Goal: Transaction & Acquisition: Book appointment/travel/reservation

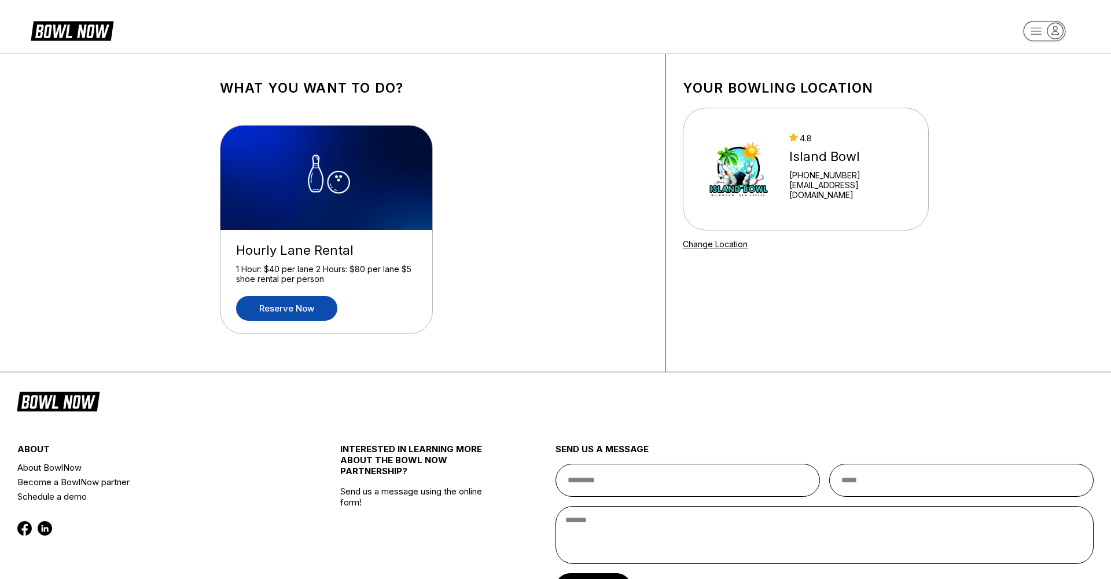
click at [308, 308] on link "Reserve now" at bounding box center [286, 308] width 101 height 25
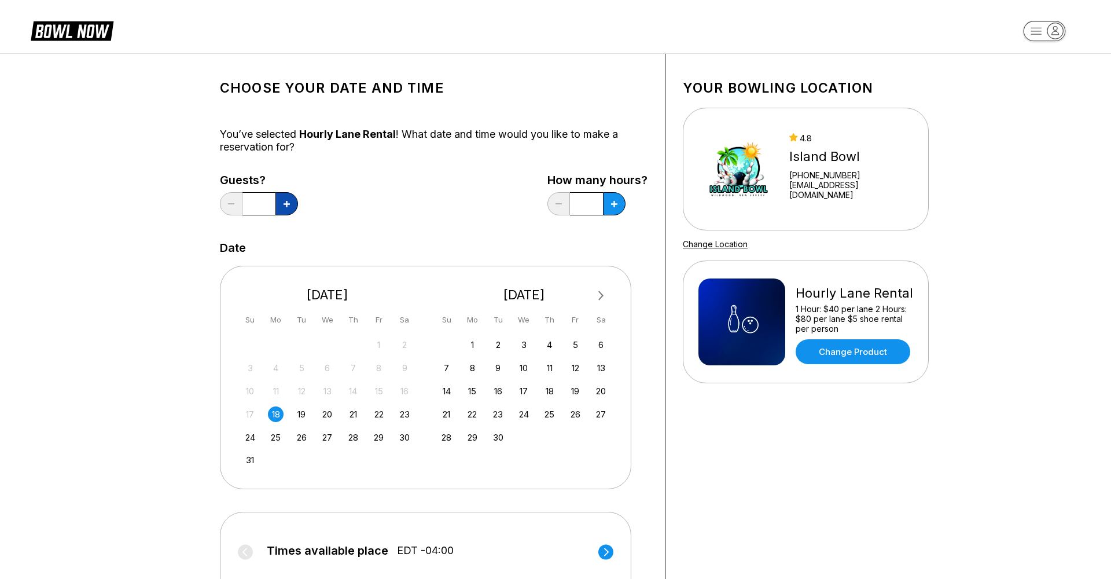
click at [292, 204] on button at bounding box center [286, 203] width 23 height 23
type input "*"
click at [298, 206] on button at bounding box center [286, 203] width 23 height 23
type input "*"
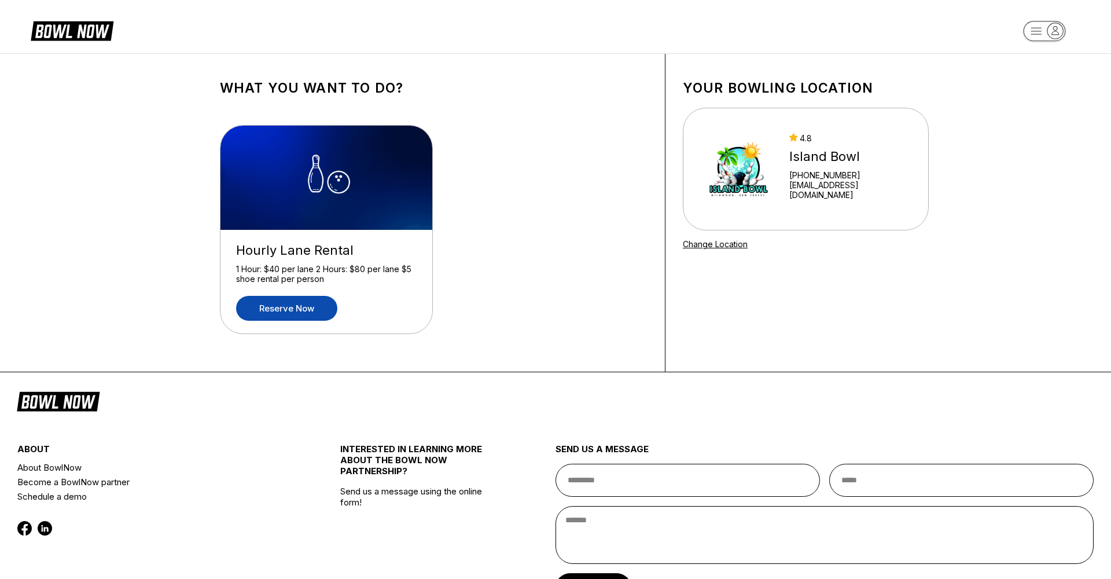
click at [320, 299] on link "Reserve now" at bounding box center [286, 308] width 101 height 25
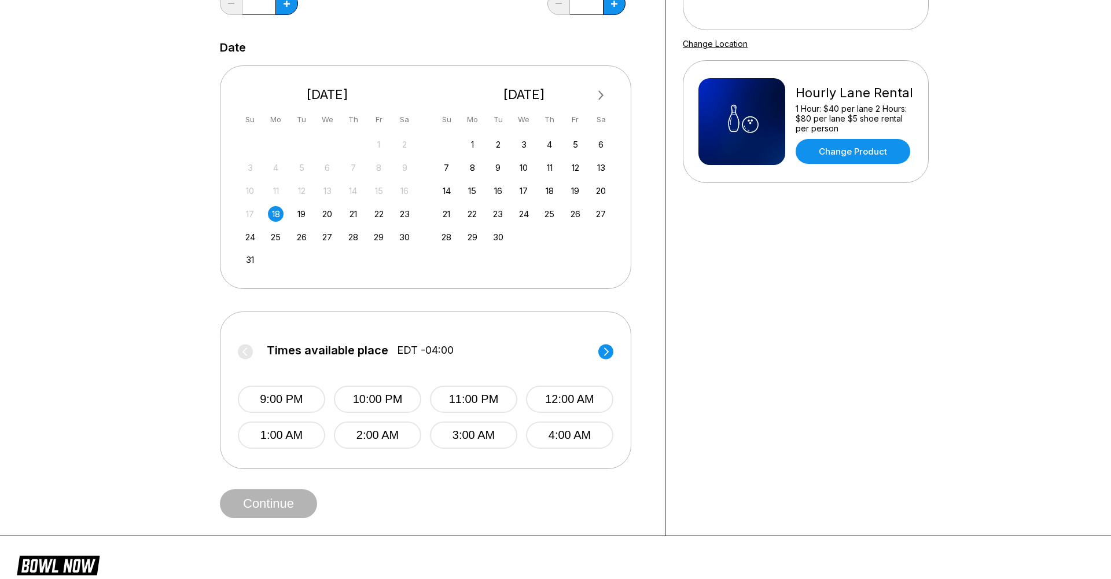
scroll to position [207, 0]
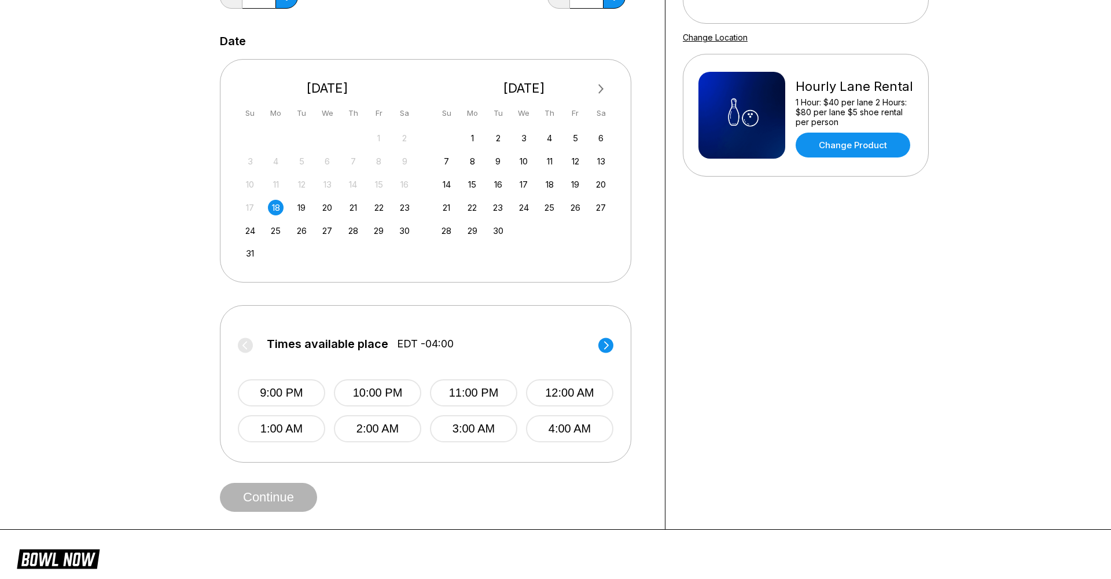
click at [605, 344] on circle at bounding box center [605, 344] width 15 height 15
click at [244, 346] on icon at bounding box center [244, 345] width 5 height 8
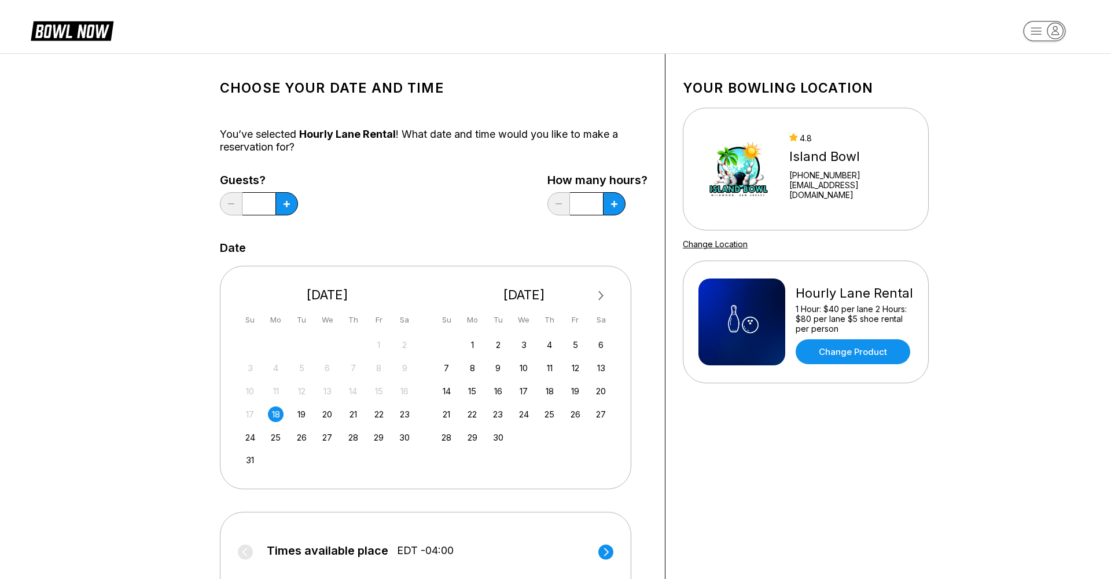
scroll to position [0, 0]
click at [837, 351] on link "Change Product" at bounding box center [853, 351] width 115 height 25
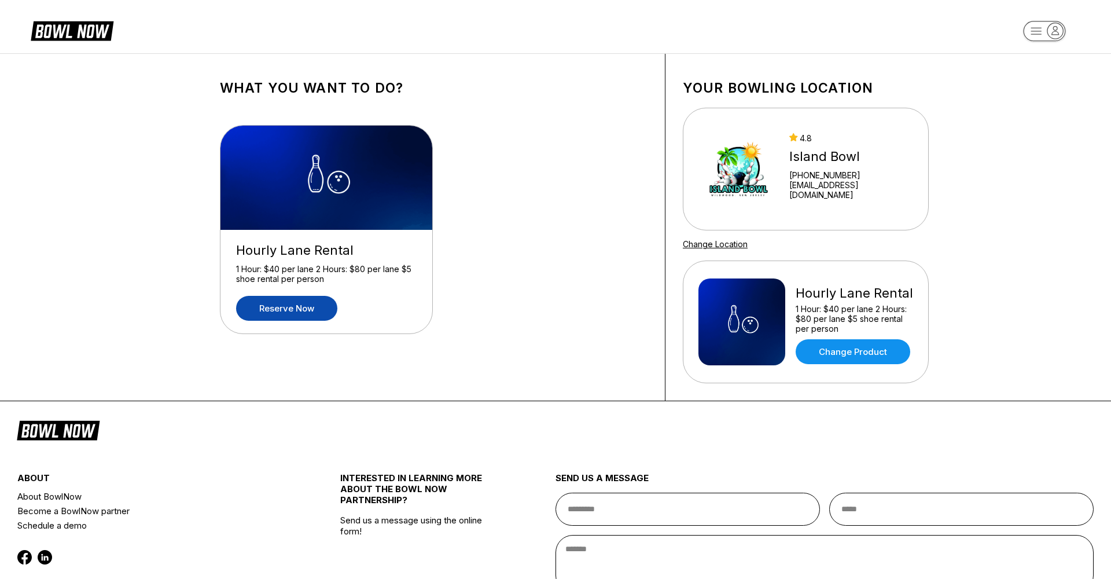
click at [89, 32] on icon at bounding box center [80, 31] width 29 height 13
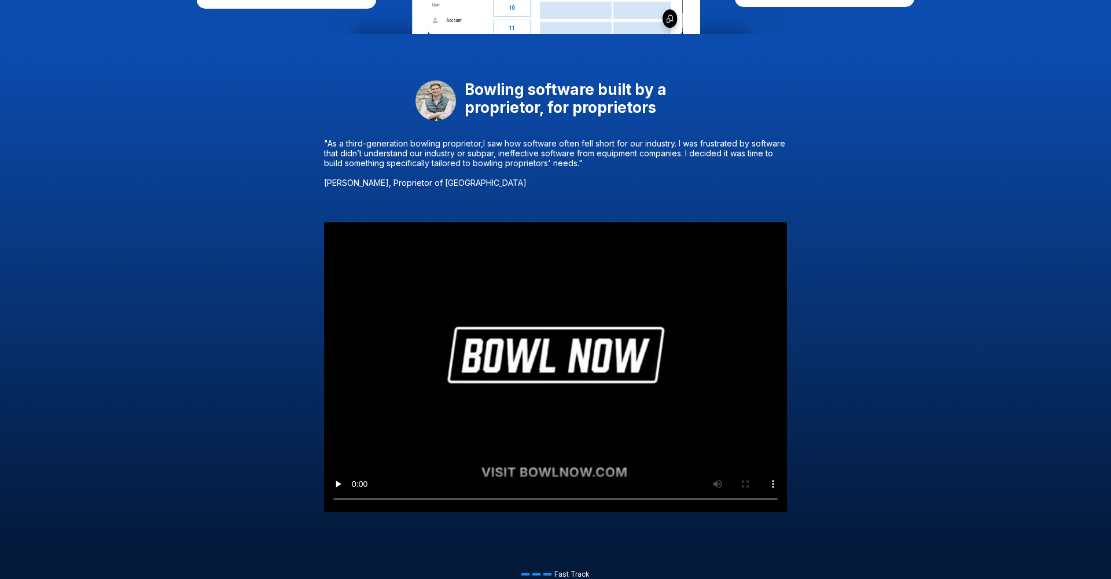
scroll to position [704, 0]
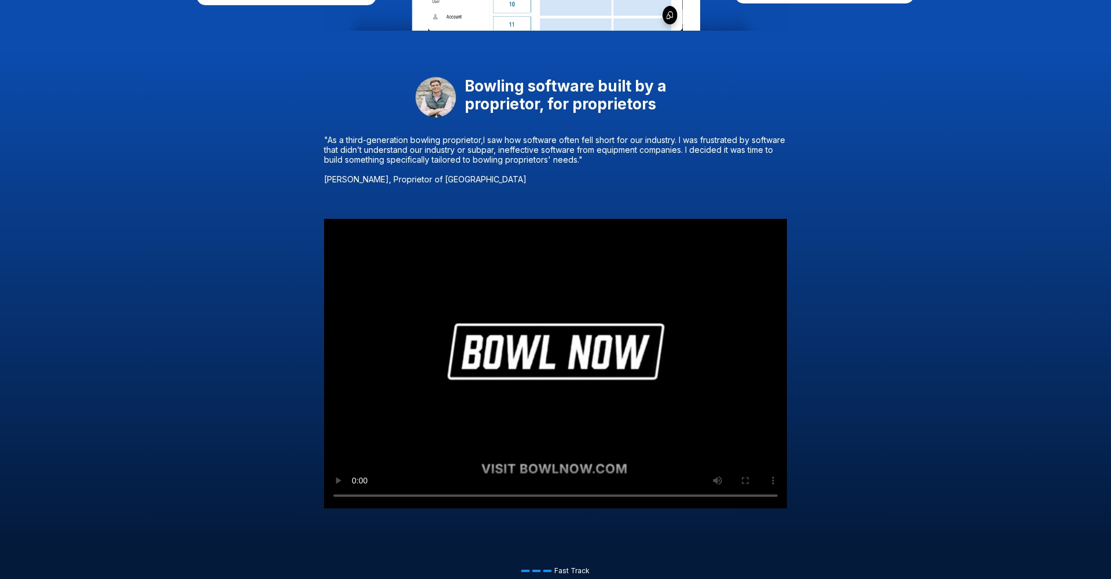
click at [557, 344] on video "Your browser does not support the video tag." at bounding box center [555, 363] width 463 height 289
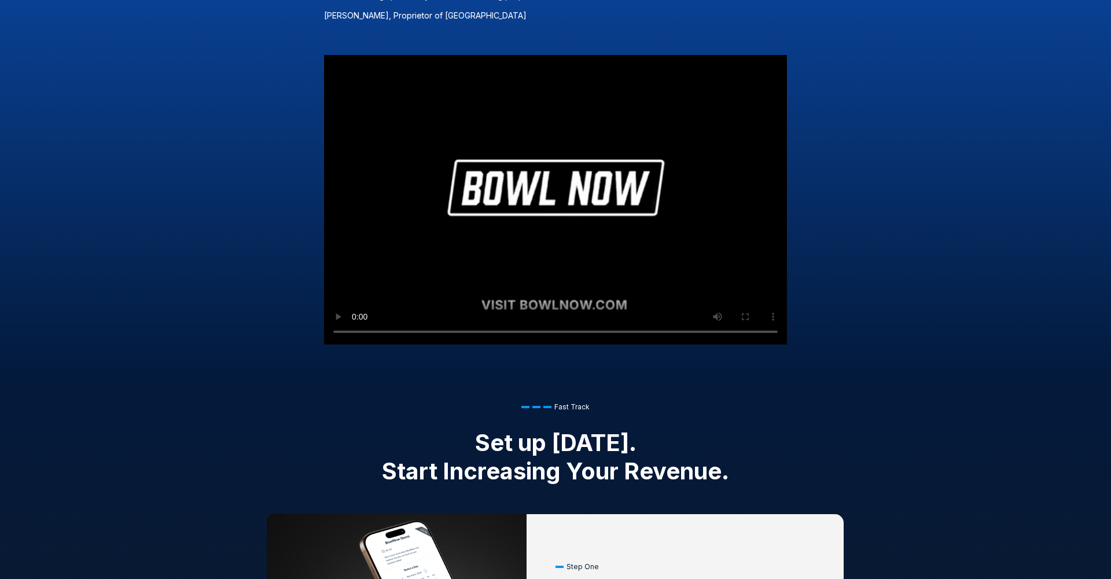
scroll to position [880, 0]
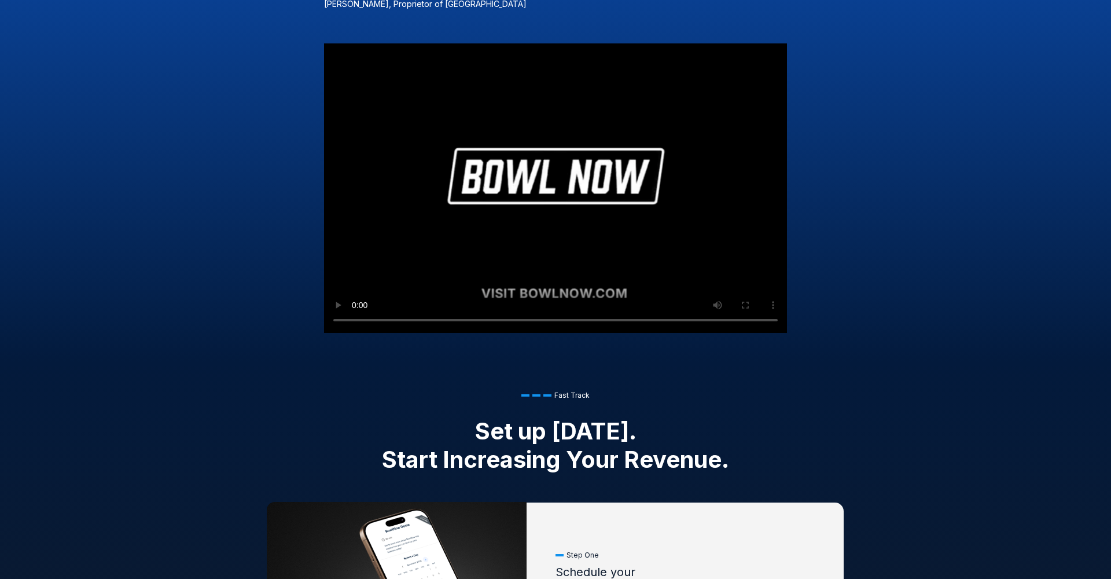
click at [358, 291] on video "Your browser does not support the video tag." at bounding box center [555, 187] width 463 height 289
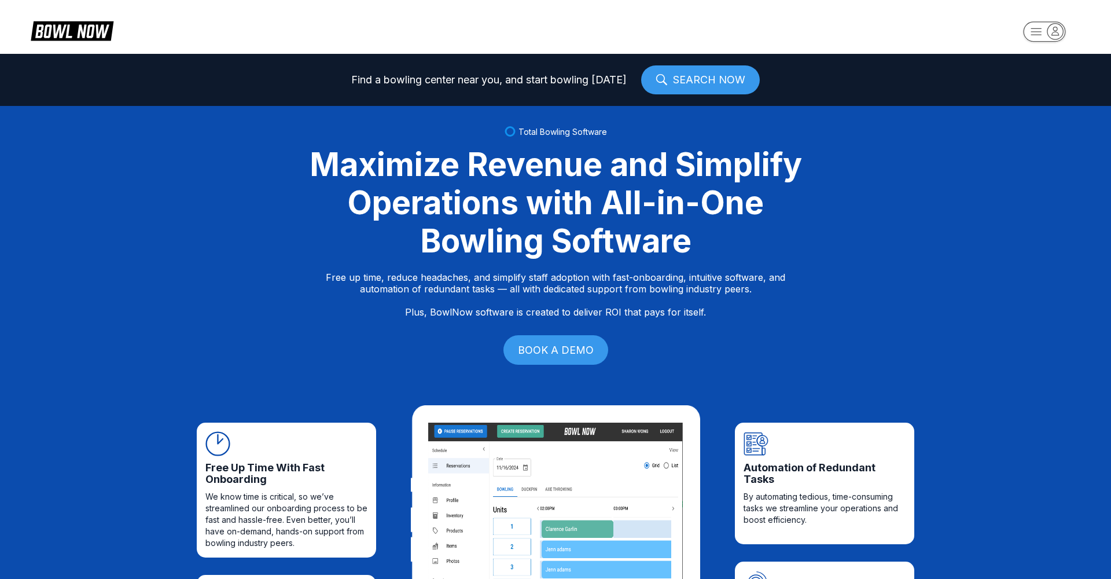
scroll to position [0, 0]
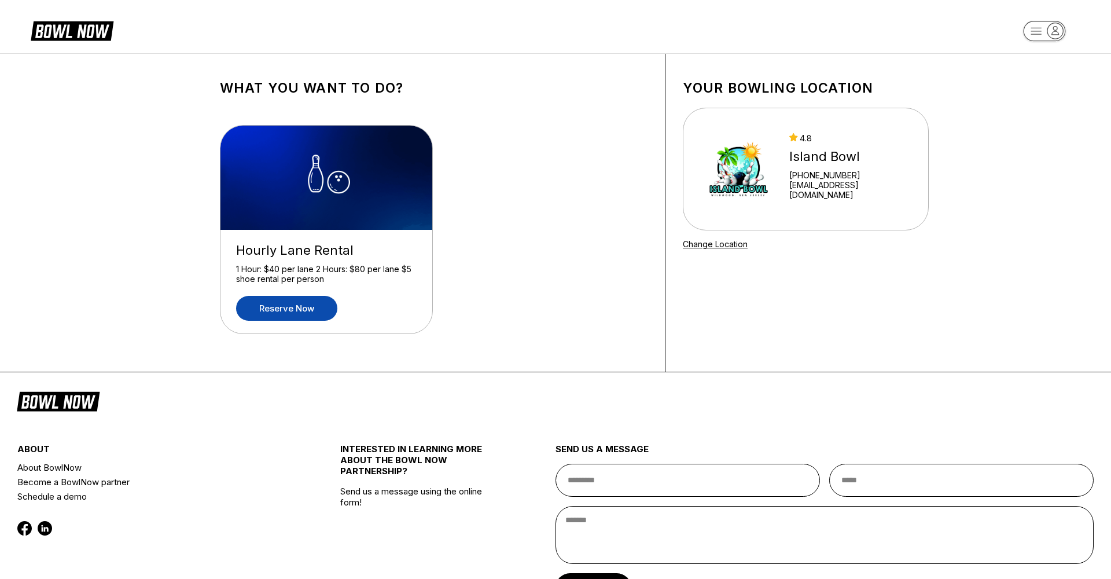
click at [302, 314] on link "Reserve now" at bounding box center [286, 308] width 101 height 25
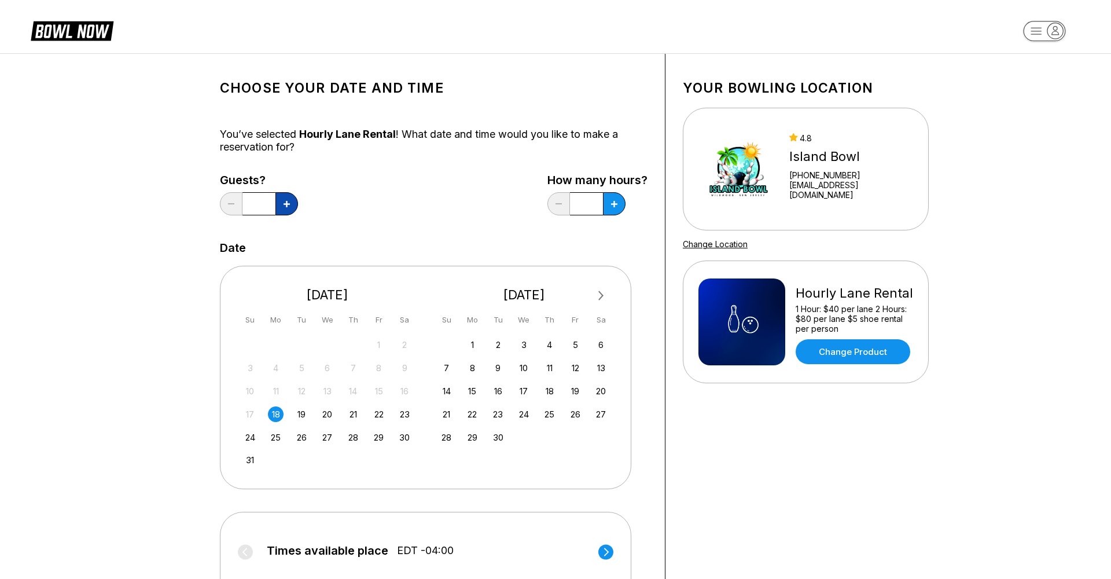
click at [290, 203] on button at bounding box center [286, 203] width 23 height 23
type input "*"
click at [290, 204] on icon at bounding box center [287, 204] width 6 height 6
type input "*"
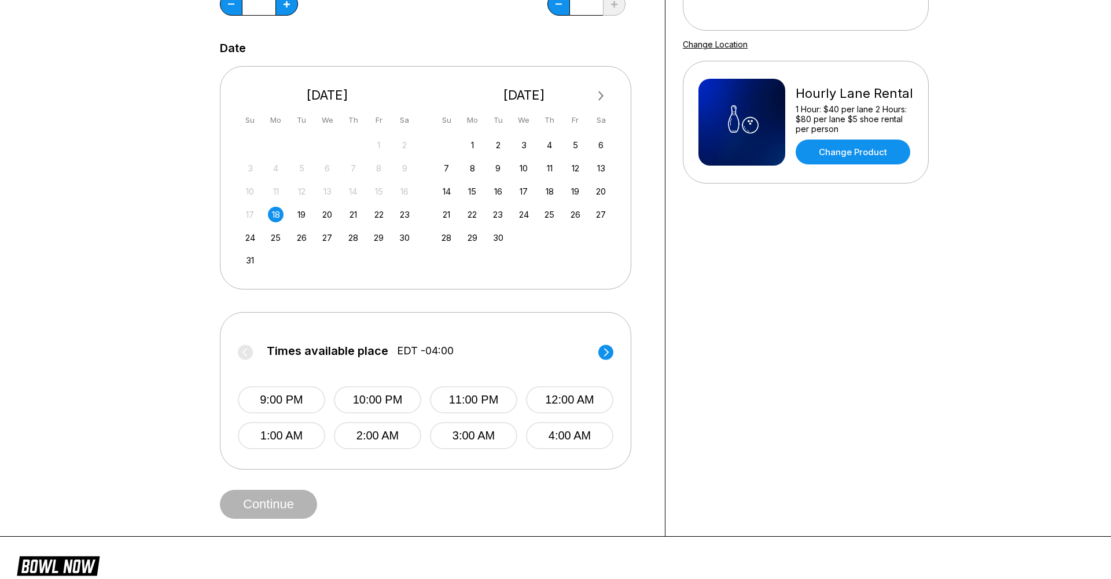
scroll to position [200, 0]
click at [290, 400] on button "9:00 PM" at bounding box center [281, 398] width 87 height 27
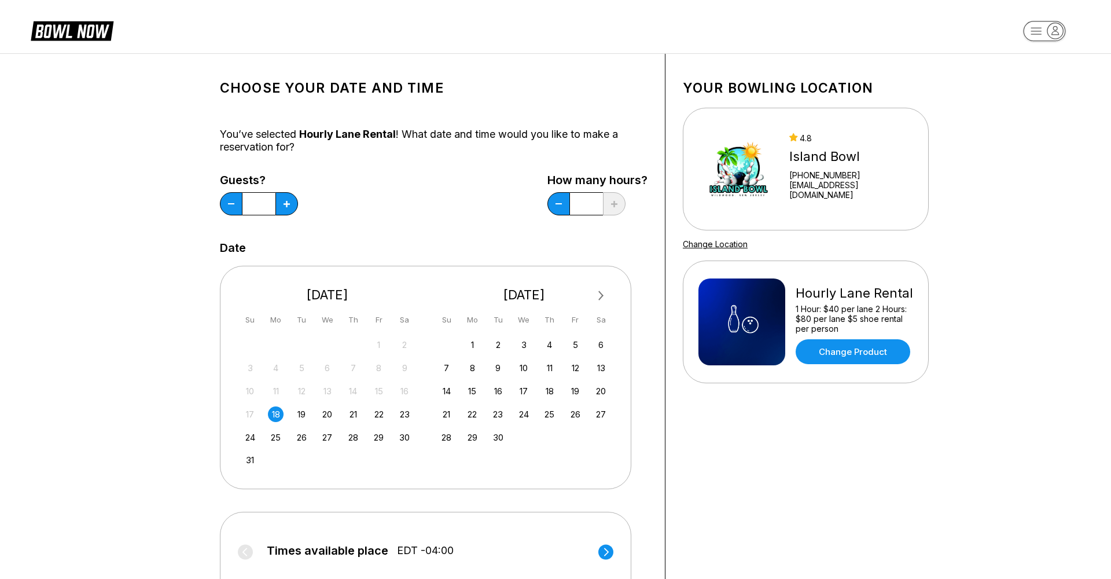
scroll to position [0, 0]
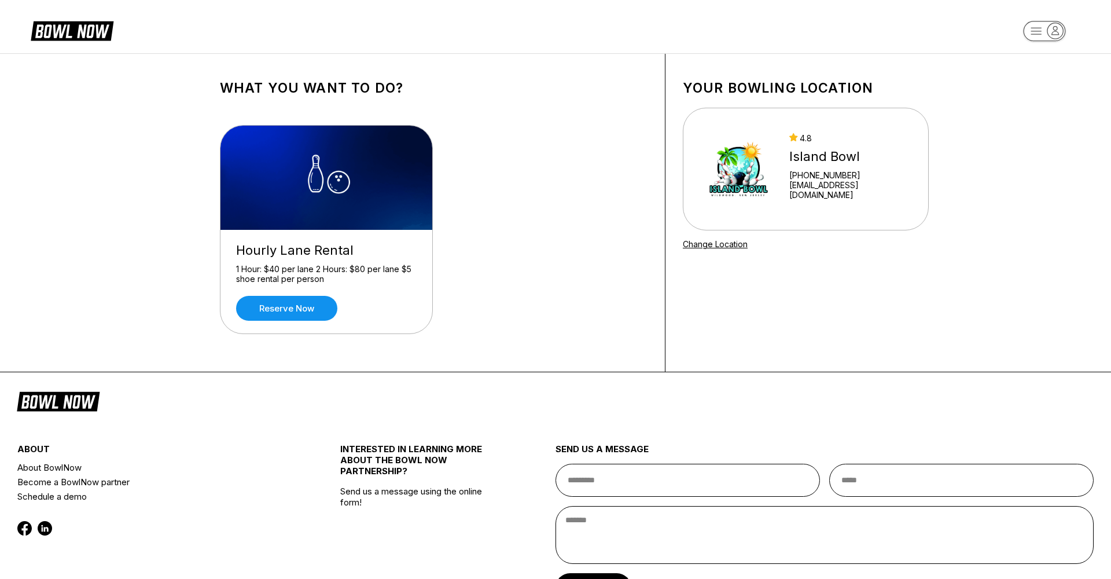
click at [288, 322] on div "Hourly Lane Rental 1 Hour: $40 per lane 2 Hours: $80 per lane $5 shoe rental pe…" at bounding box center [326, 282] width 212 height 104
click at [296, 307] on link "Reserve now" at bounding box center [286, 308] width 101 height 25
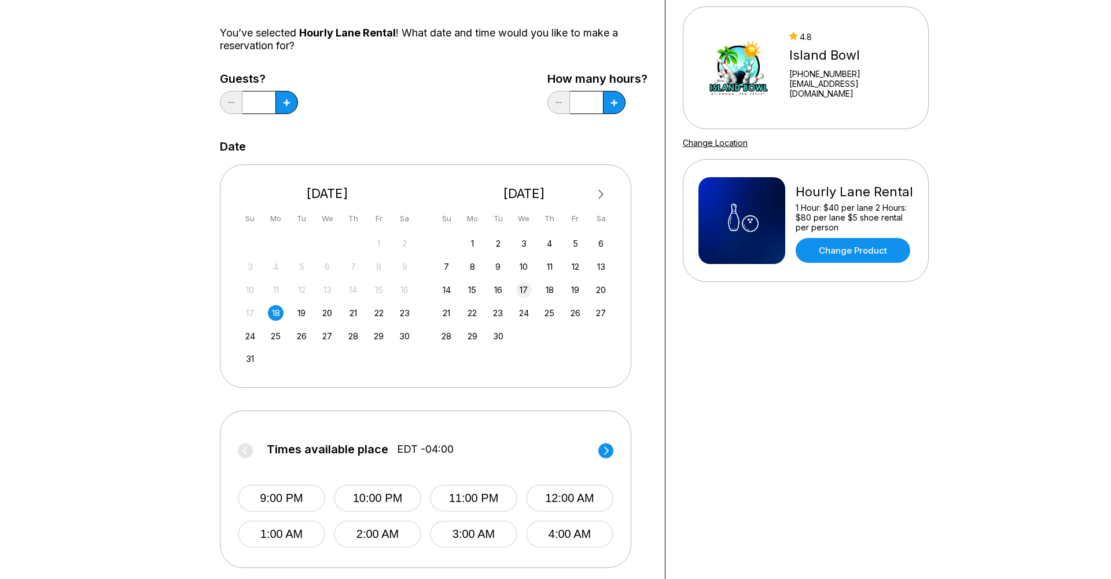
scroll to position [103, 0]
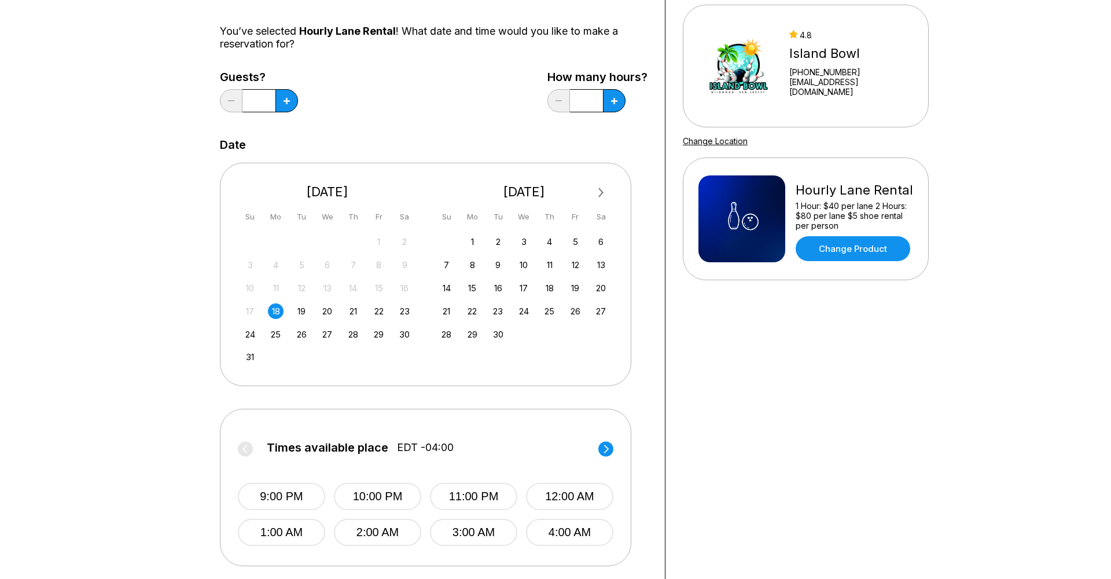
click at [606, 446] on circle at bounding box center [605, 448] width 15 height 15
click at [606, 446] on label "Times available place EDT -04:00" at bounding box center [427, 450] width 376 height 19
click at [606, 446] on label "Times available place EDT -04:00" at bounding box center [426, 450] width 376 height 19
click at [355, 311] on div "21" at bounding box center [353, 311] width 16 height 16
click at [306, 332] on div "26" at bounding box center [302, 334] width 16 height 16
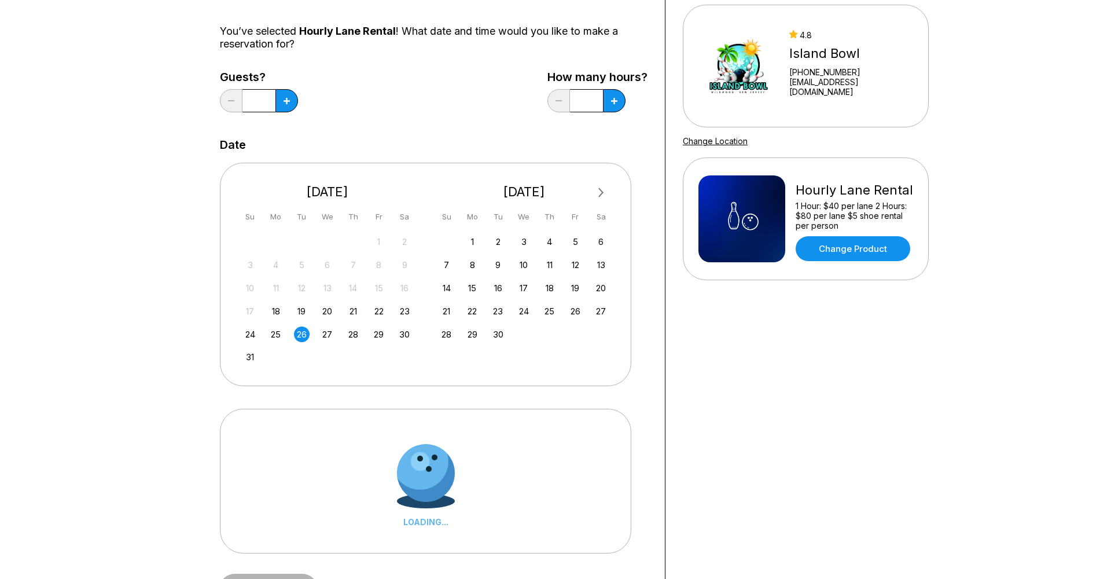
click at [306, 332] on div "26" at bounding box center [302, 334] width 16 height 16
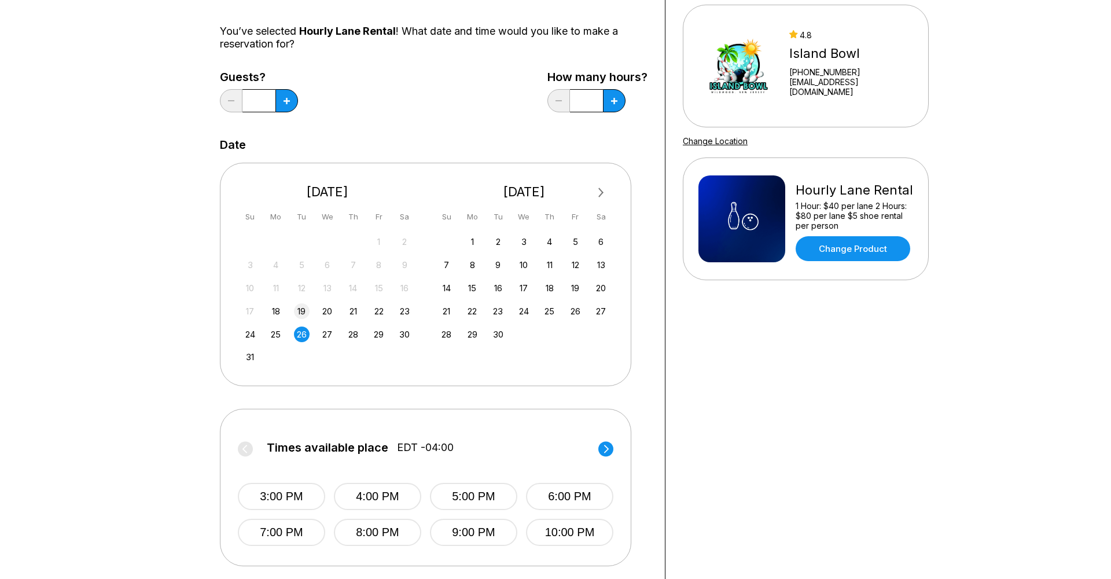
click at [303, 311] on div "19" at bounding box center [302, 311] width 16 height 16
click at [292, 102] on button at bounding box center [286, 100] width 23 height 23
type input "*"
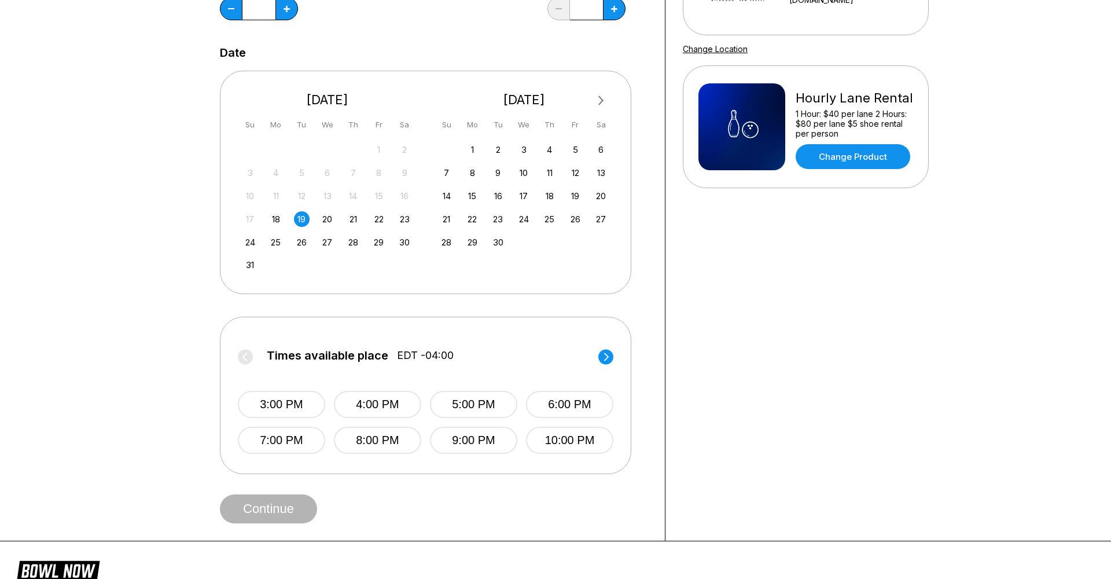
scroll to position [199, 0]
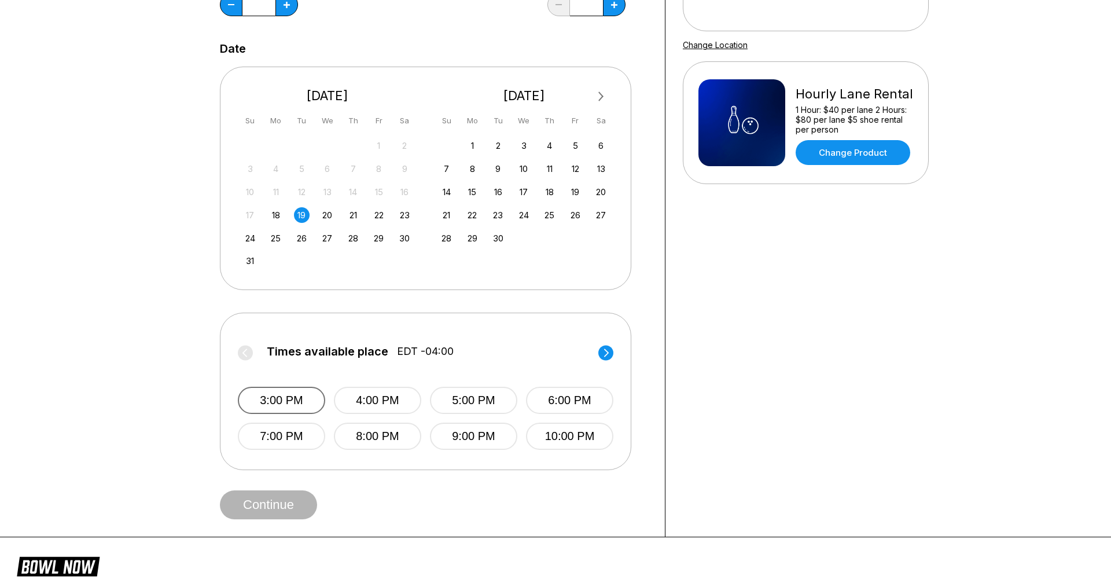
click at [299, 406] on button "3:00 PM" at bounding box center [281, 400] width 87 height 27
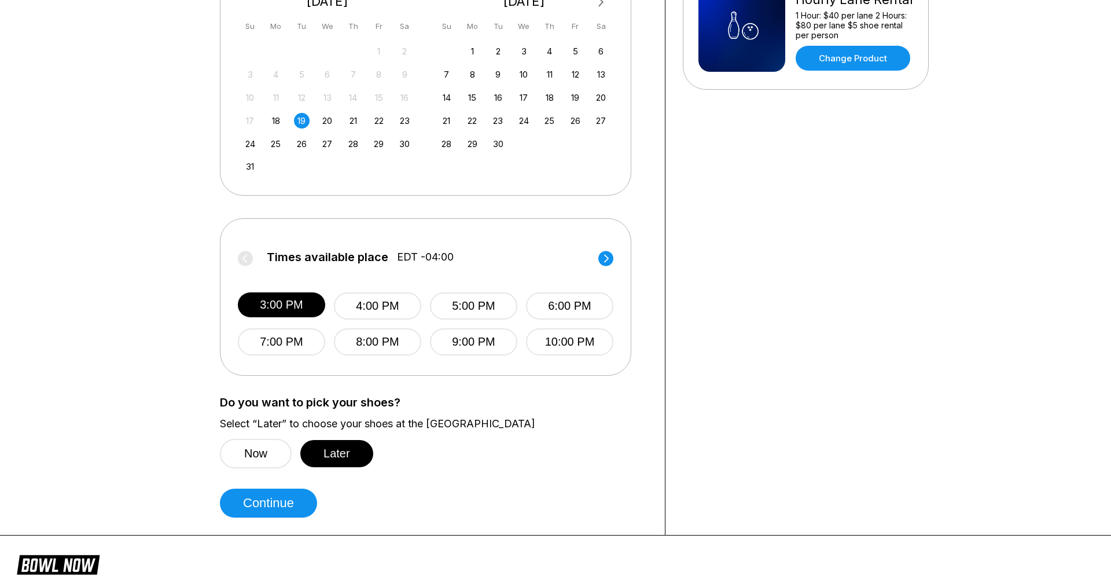
scroll to position [338, 0]
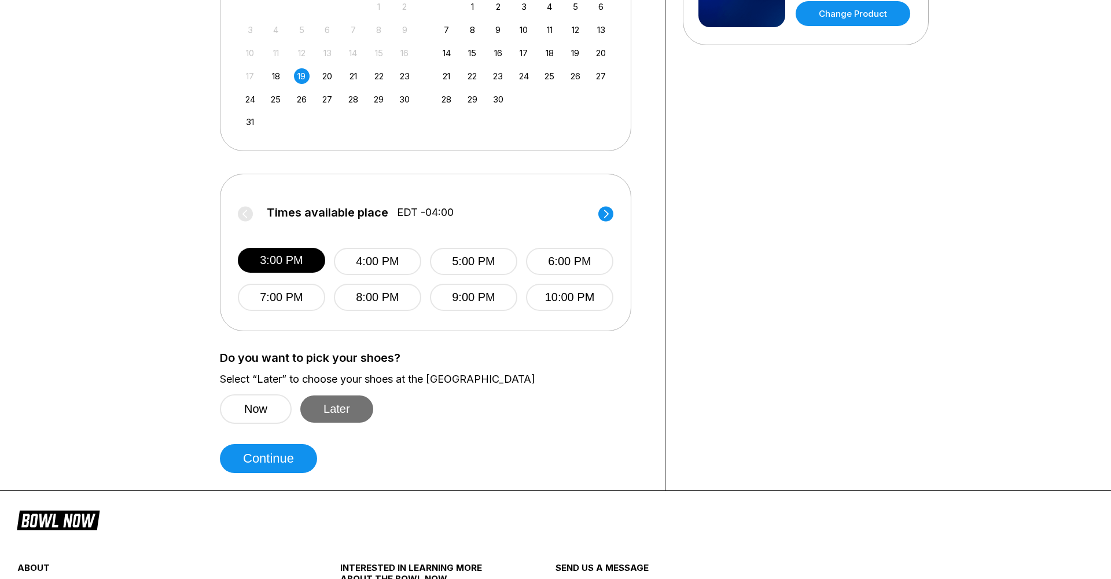
click at [325, 403] on button "Later" at bounding box center [336, 408] width 73 height 27
click at [276, 453] on button "Continue" at bounding box center [268, 458] width 97 height 29
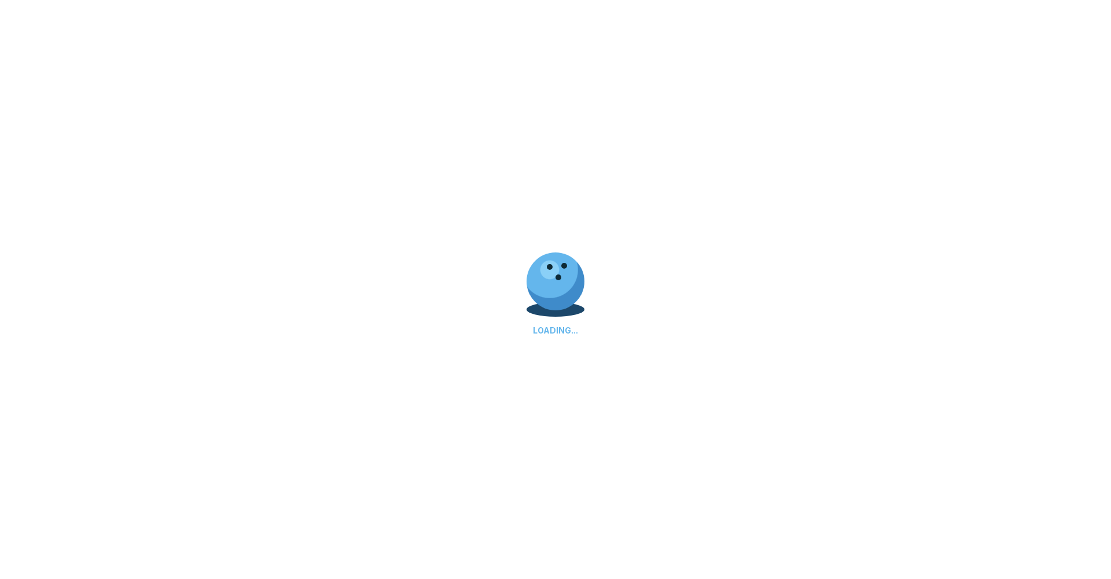
select select "**"
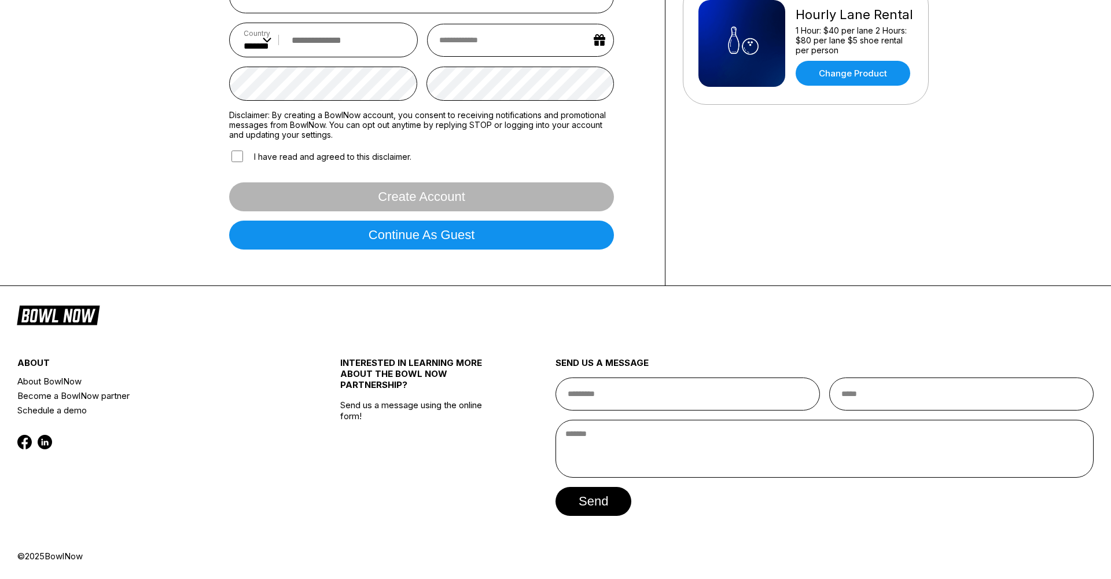
scroll to position [0, 0]
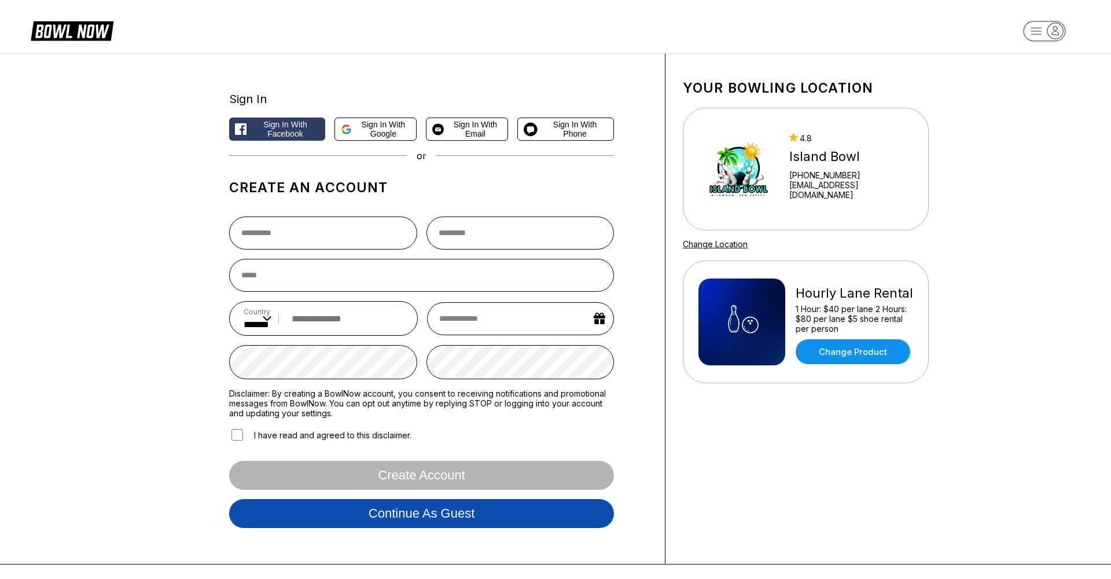
click at [389, 512] on button "Continue as guest" at bounding box center [421, 513] width 385 height 29
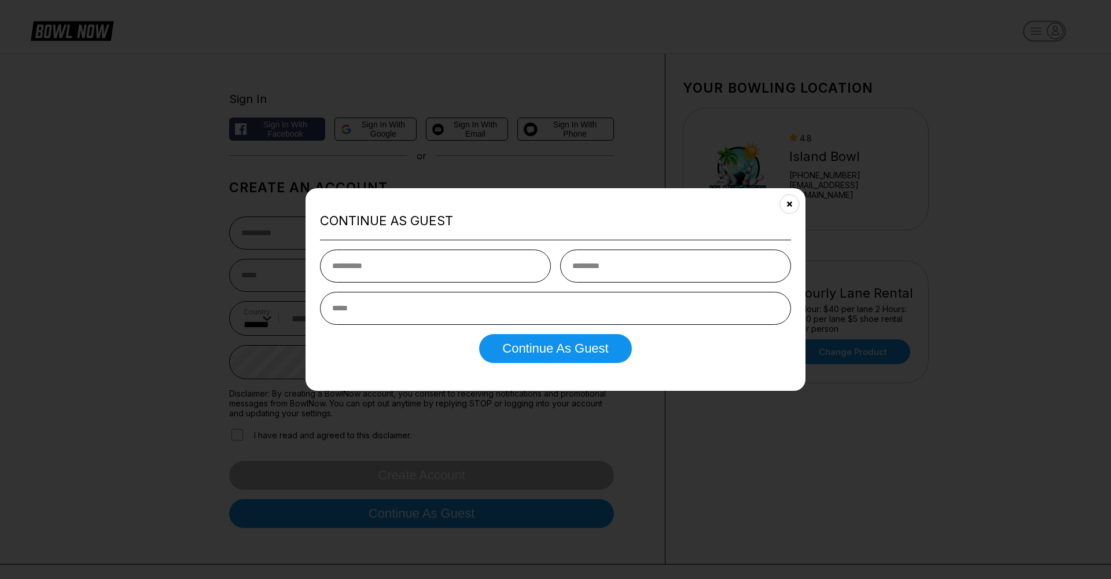
click at [407, 270] on input "text" at bounding box center [435, 265] width 231 height 33
type input "*****"
type input "****"
type input "**********"
click at [507, 354] on button "Continue as Guest" at bounding box center [555, 348] width 152 height 29
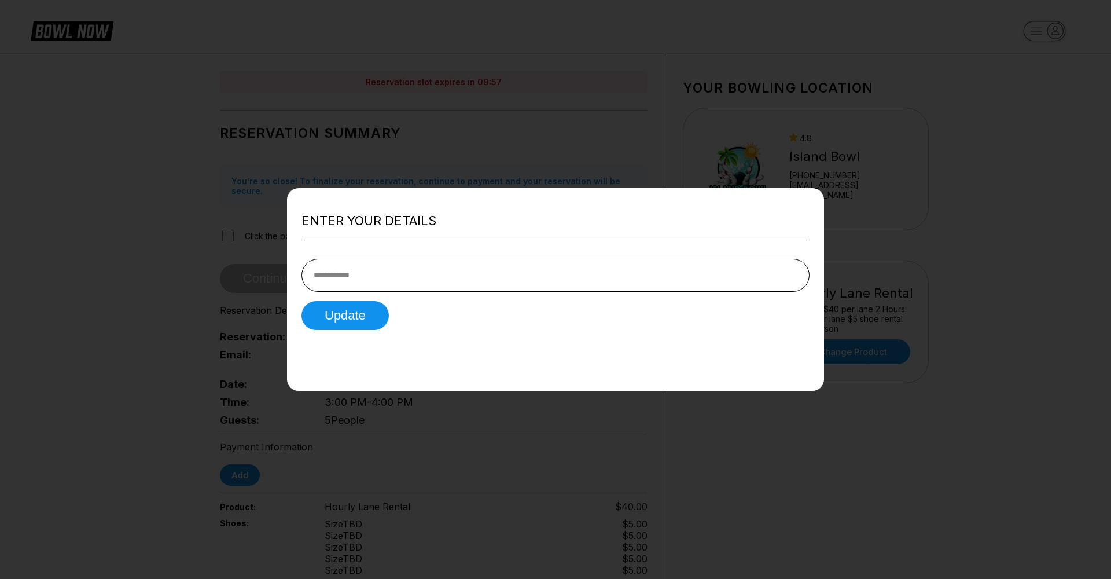
click at [392, 279] on input "tel" at bounding box center [556, 275] width 508 height 33
type input "**********"
click at [359, 318] on button "Update" at bounding box center [345, 315] width 87 height 29
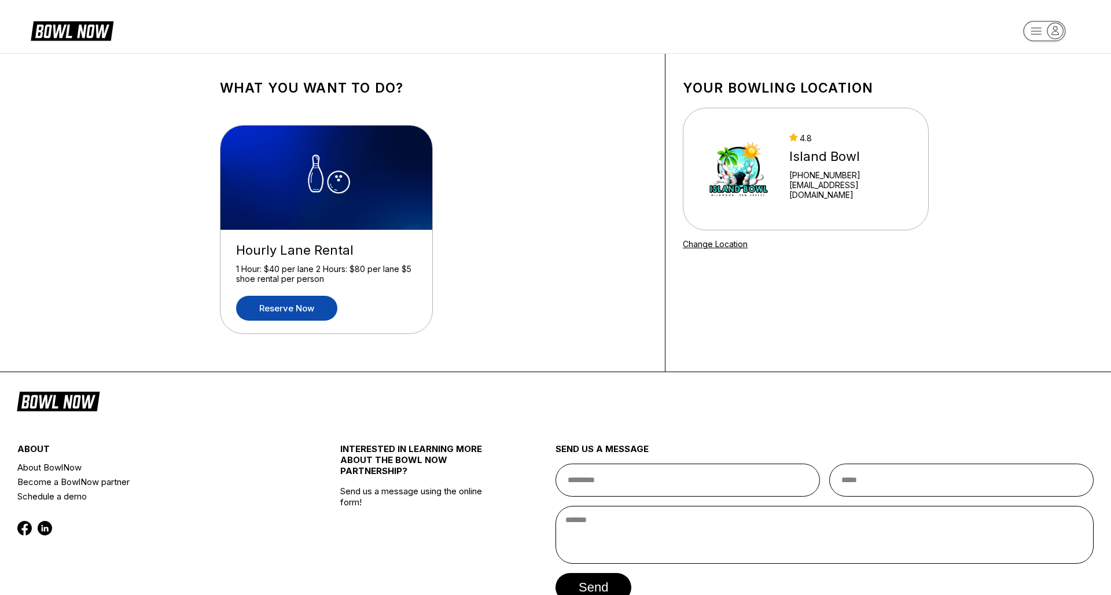
click at [314, 307] on link "Reserve now" at bounding box center [286, 308] width 101 height 25
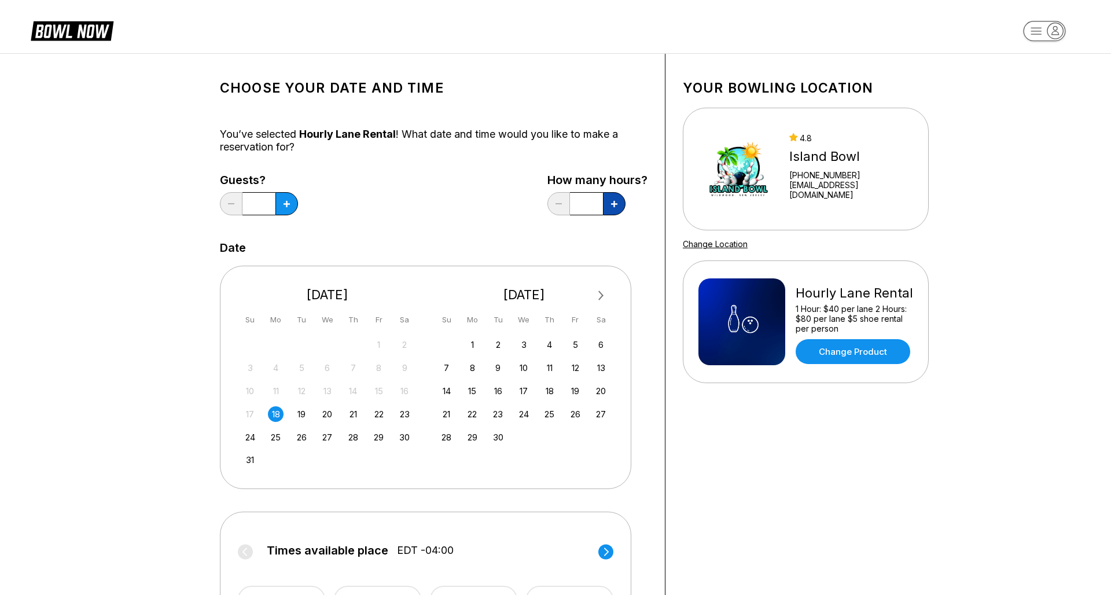
click at [290, 206] on icon at bounding box center [287, 204] width 6 height 6
type input "*"
click at [294, 207] on button at bounding box center [286, 203] width 23 height 23
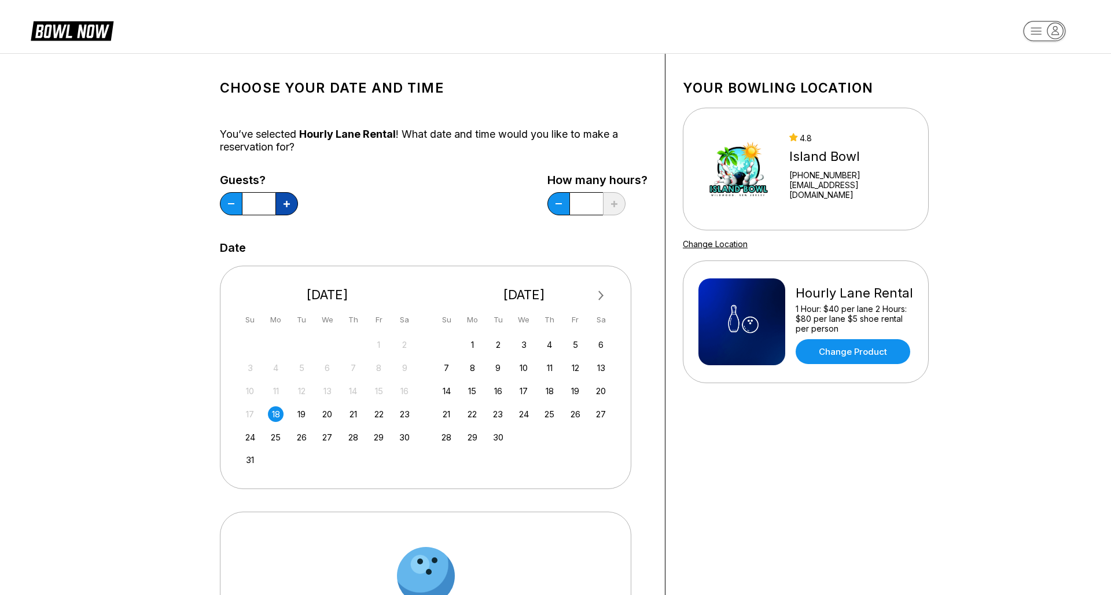
type input "*"
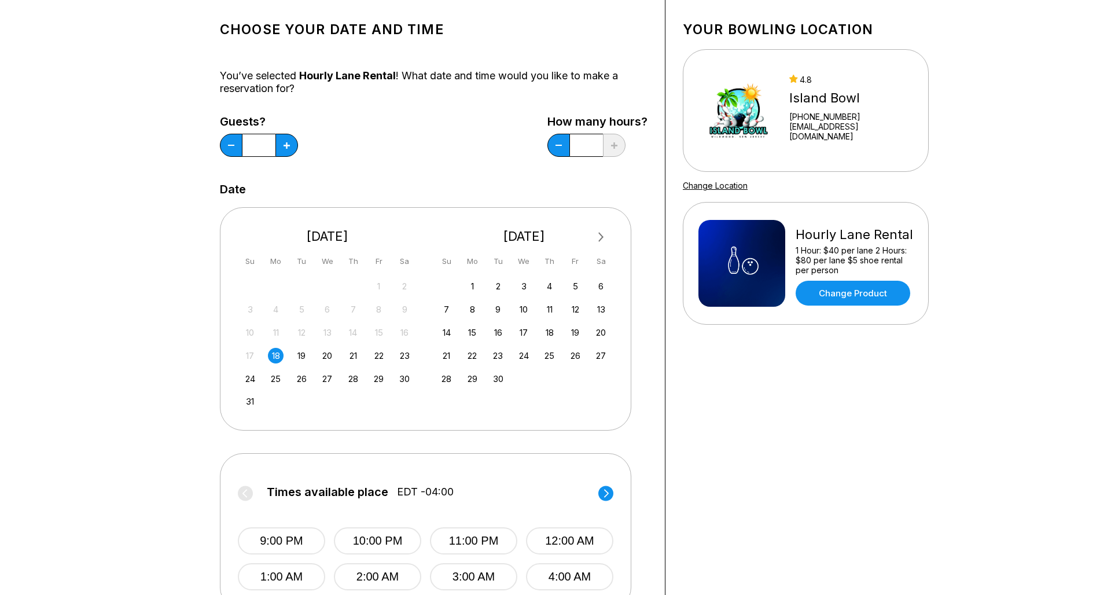
scroll to position [77, 0]
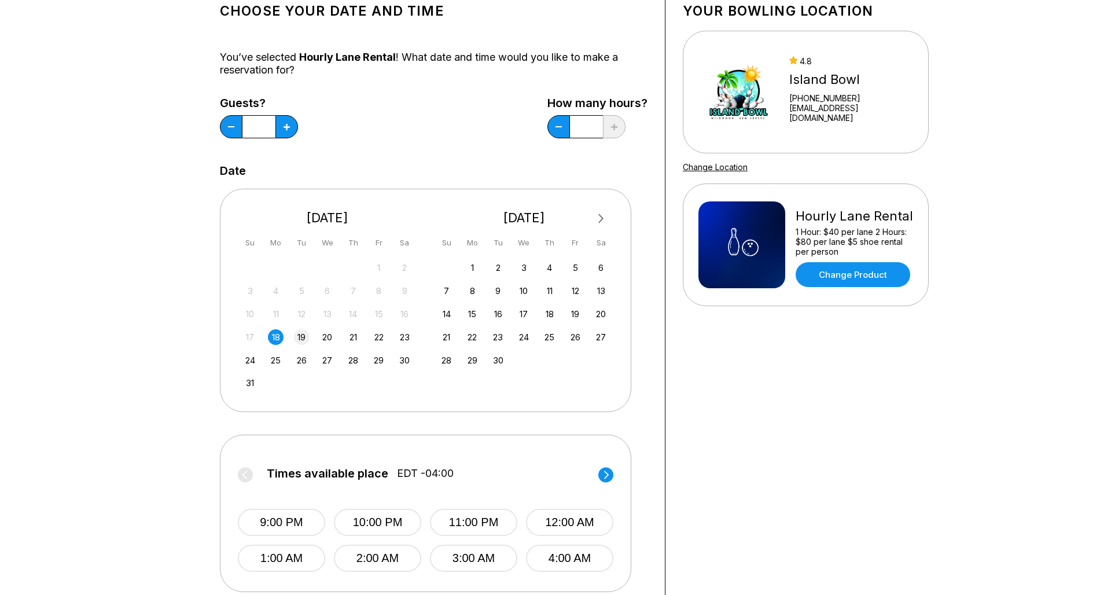
click at [303, 336] on div "19" at bounding box center [302, 337] width 16 height 16
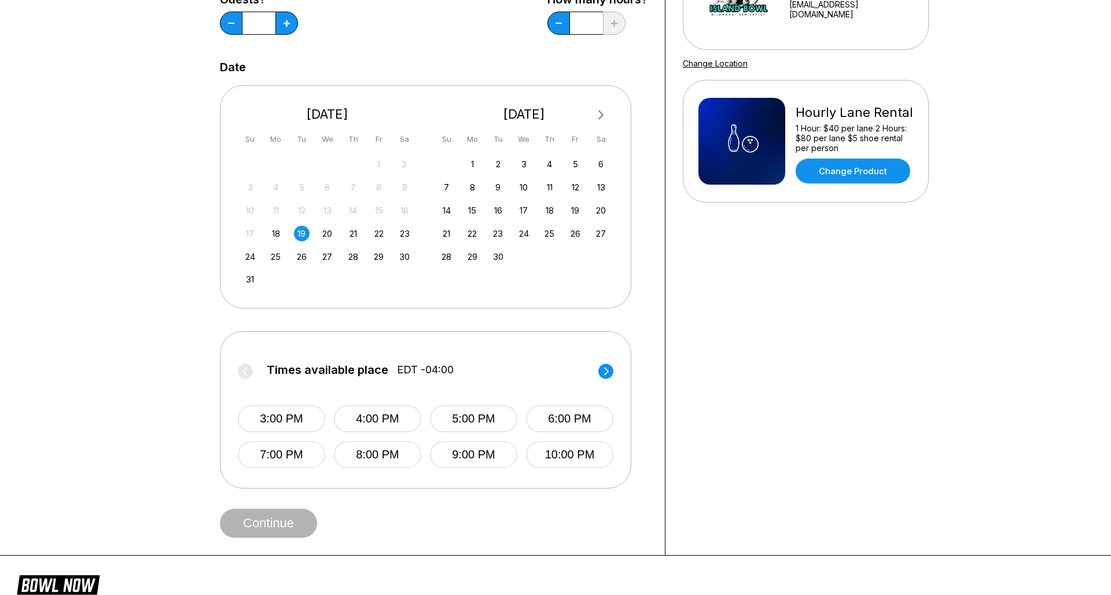
scroll to position [182, 0]
click at [291, 417] on button "3:00 PM" at bounding box center [281, 417] width 87 height 27
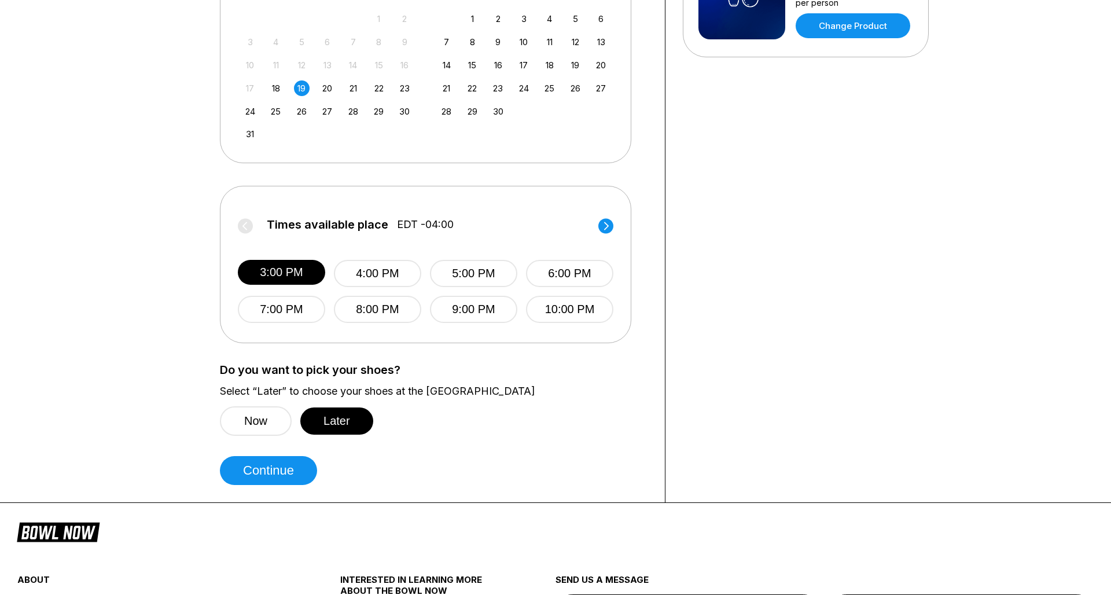
scroll to position [329, 0]
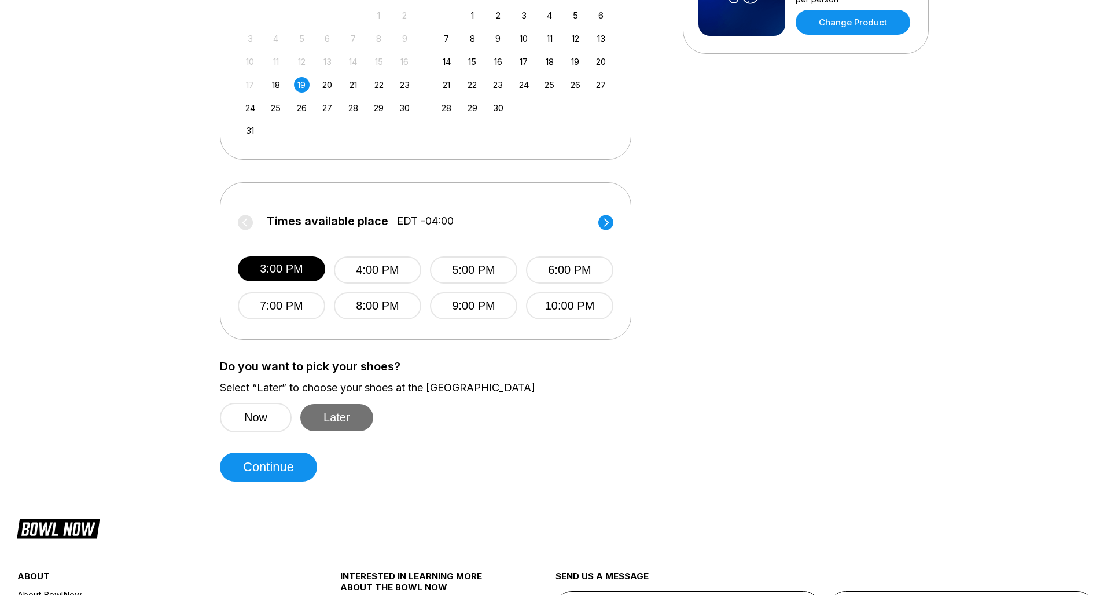
click at [334, 417] on button "Later" at bounding box center [336, 417] width 73 height 27
click at [289, 472] on button "Continue" at bounding box center [268, 467] width 97 height 29
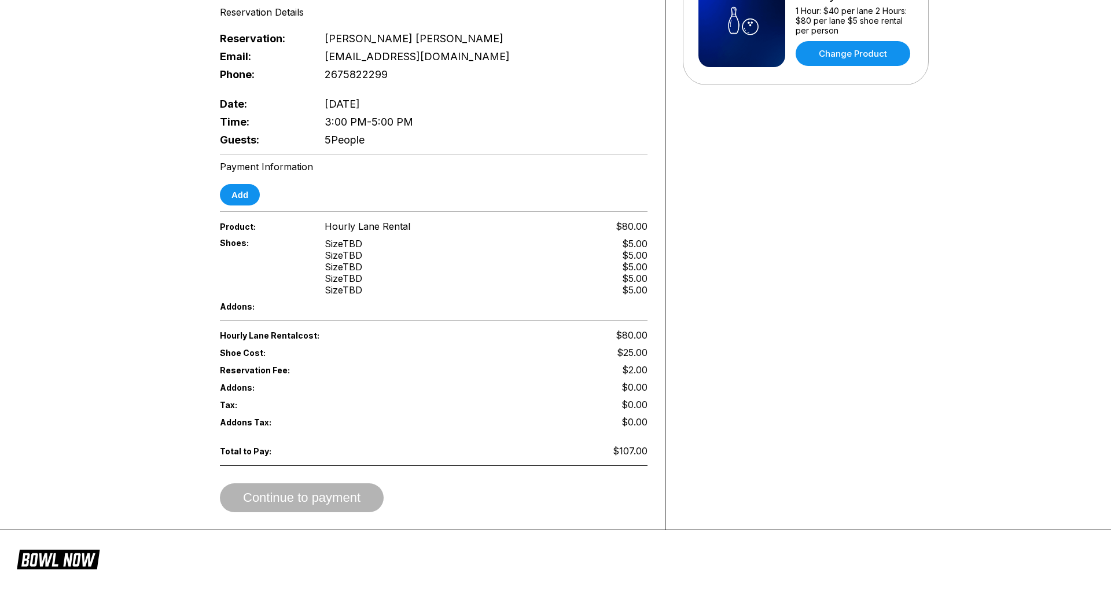
scroll to position [280, 0]
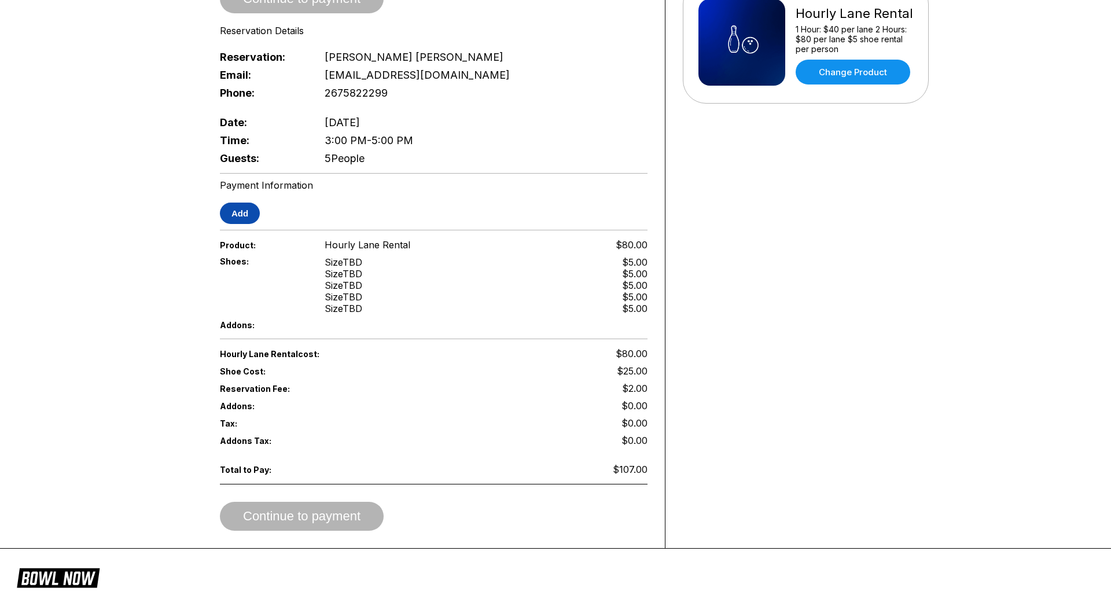
click at [245, 205] on button "Add" at bounding box center [240, 213] width 40 height 21
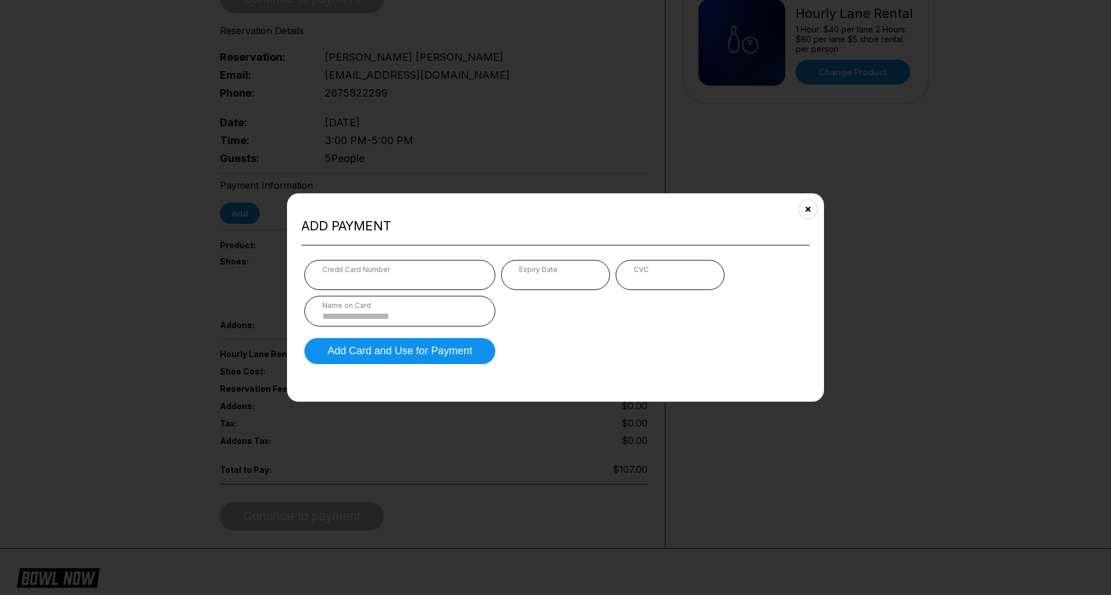
click at [475, 308] on div "Name on Card" at bounding box center [399, 305] width 155 height 9
click at [459, 307] on div "Name on Card" at bounding box center [399, 305] width 155 height 9
click at [387, 323] on div "Name on Card" at bounding box center [399, 311] width 191 height 31
click at [385, 320] on input at bounding box center [399, 316] width 155 height 10
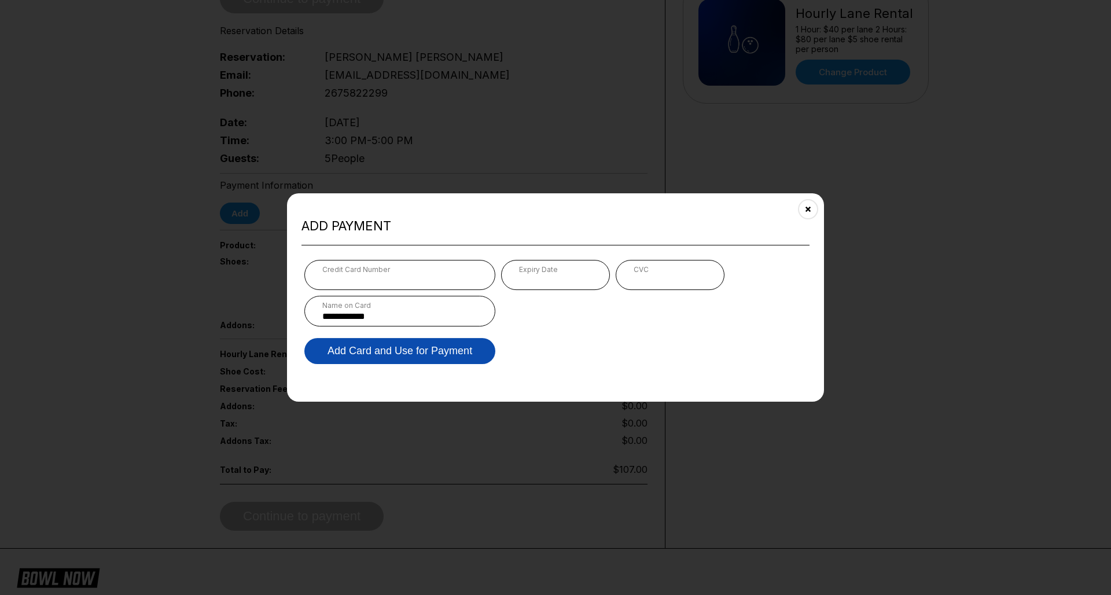
type input "**********"
click at [392, 352] on button "Add Card and Use for Payment" at bounding box center [399, 351] width 191 height 26
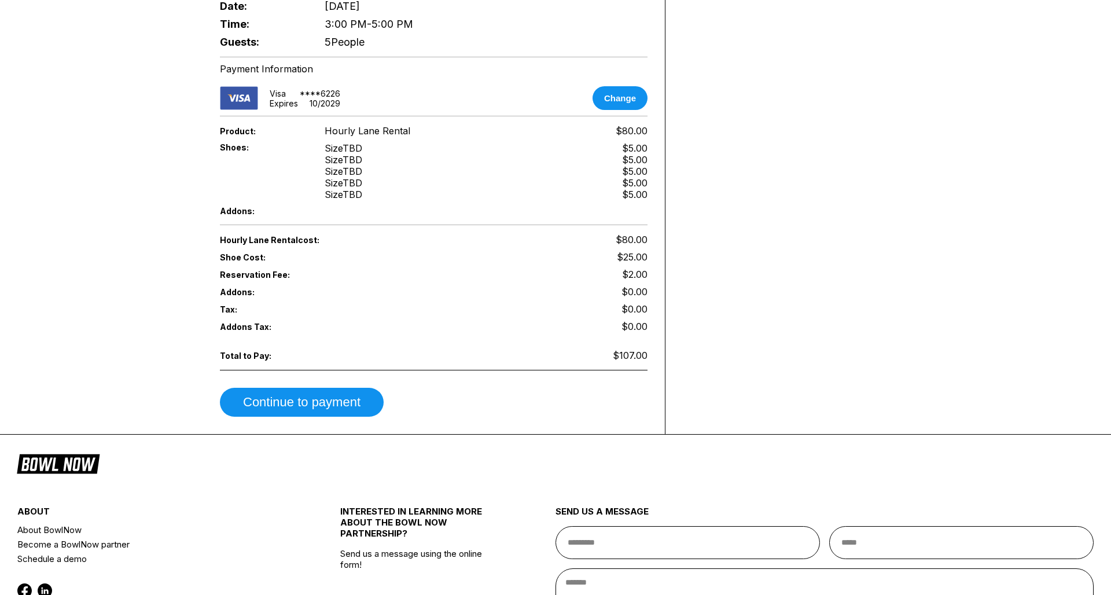
scroll to position [407, 0]
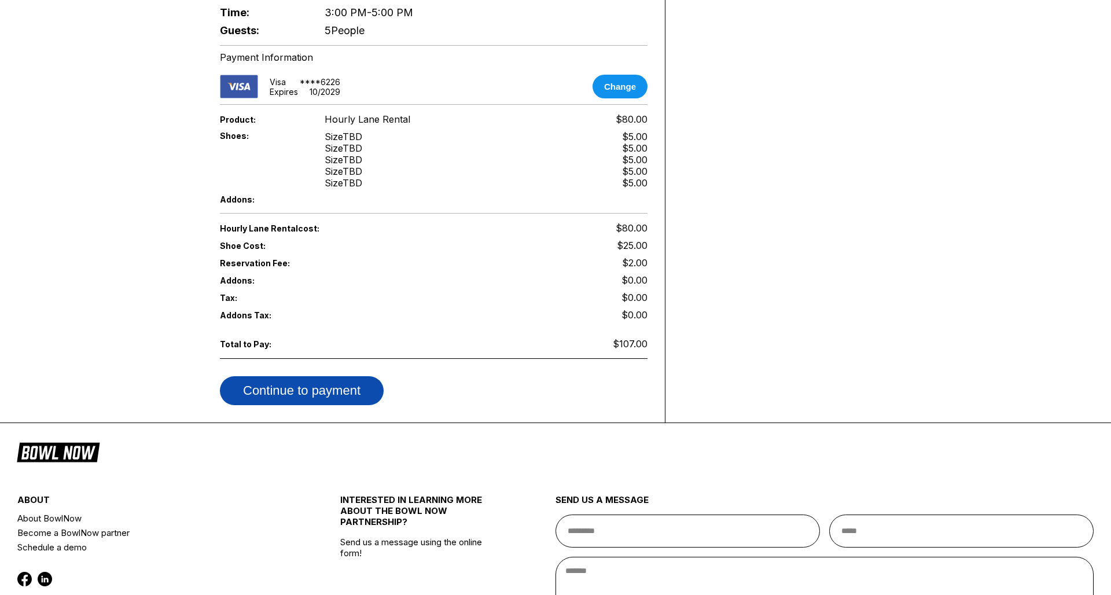
click at [288, 384] on button "Continue to payment" at bounding box center [302, 390] width 164 height 29
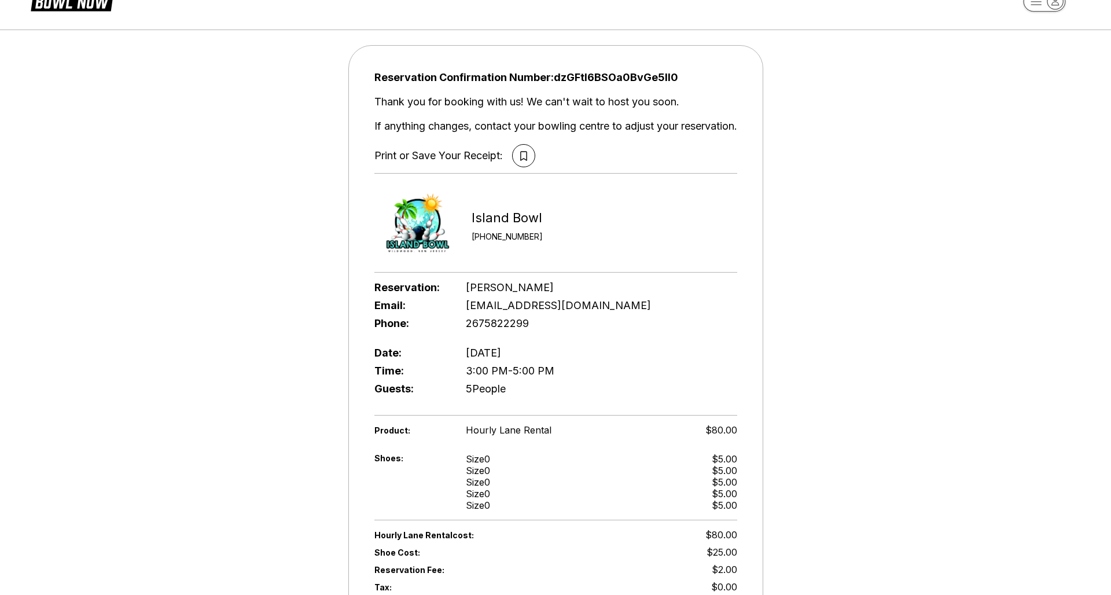
scroll to position [28, 0]
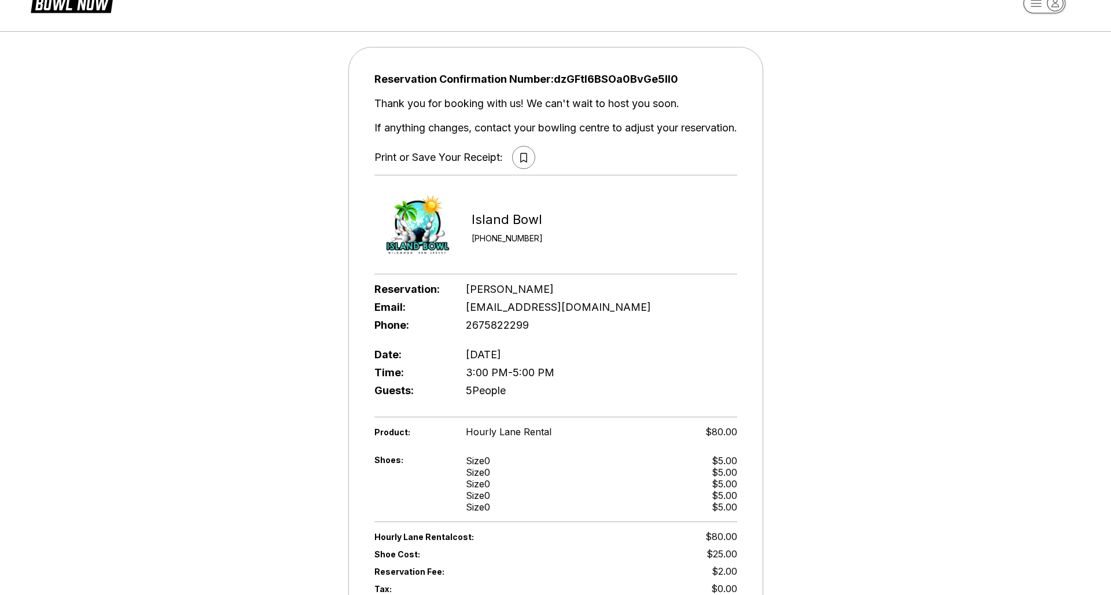
click at [523, 156] on icon at bounding box center [523, 158] width 7 height 10
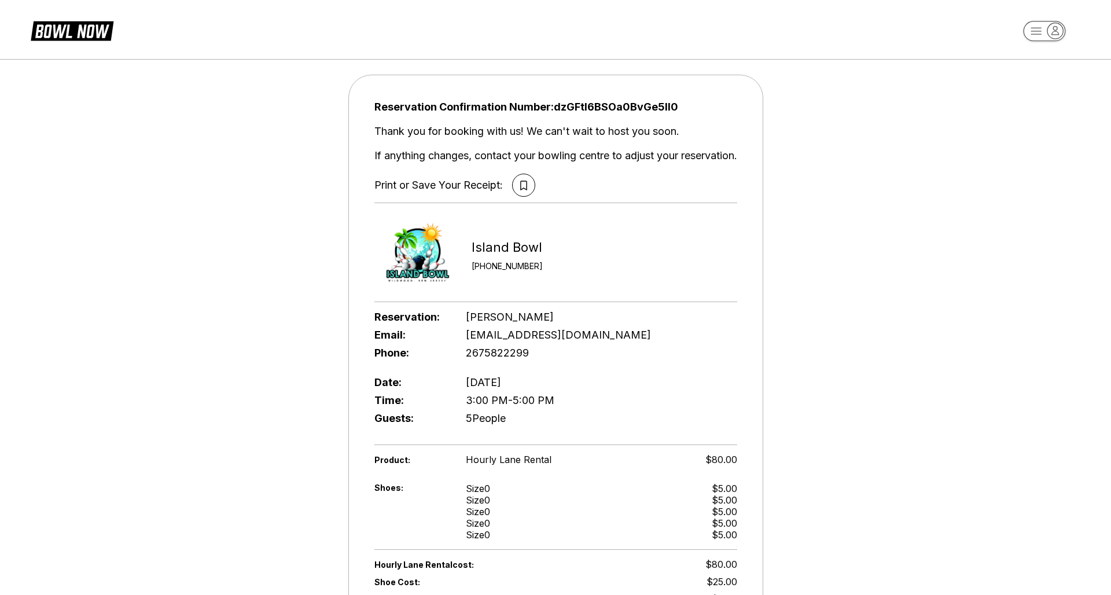
scroll to position [0, 0]
click at [277, 278] on div "Reservation Confirmation Number: dzGFtl6BSOa0BvGe5II0 Thank you for booking wit…" at bounding box center [555, 397] width 1111 height 689
click at [525, 184] on icon at bounding box center [523, 185] width 6 height 9
click at [525, 246] on div "Island Bowl" at bounding box center [507, 248] width 71 height 16
click at [473, 252] on div "Island Bowl" at bounding box center [507, 248] width 71 height 16
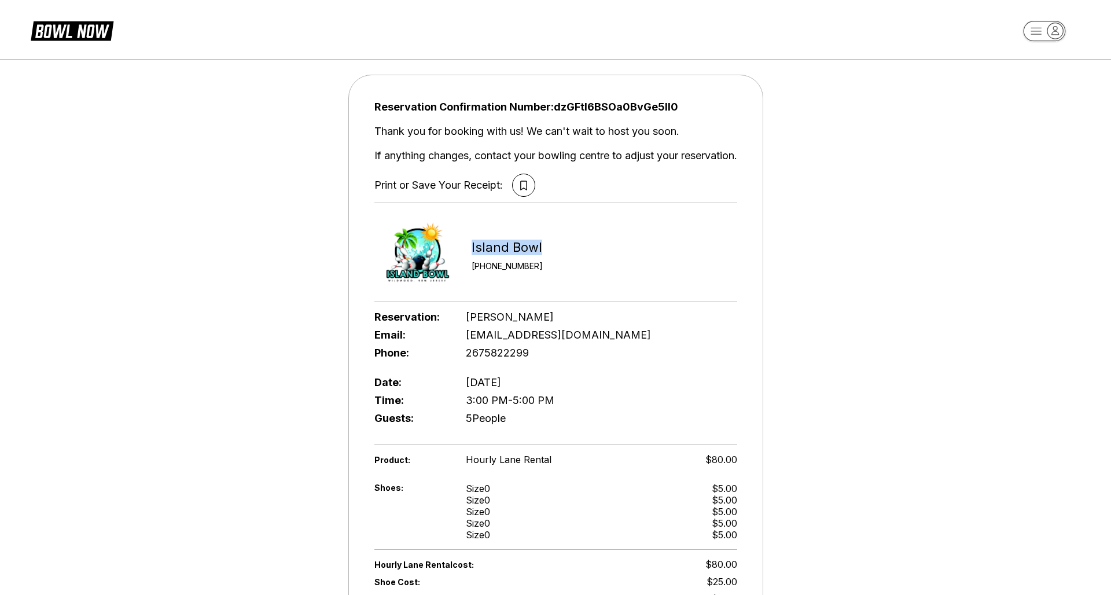
drag, startPoint x: 473, startPoint y: 252, endPoint x: 526, endPoint y: 247, distance: 52.9
click at [526, 247] on div "Island Bowl" at bounding box center [507, 248] width 71 height 16
copy div "Island Bowl"
